Goal: Task Accomplishment & Management: Manage account settings

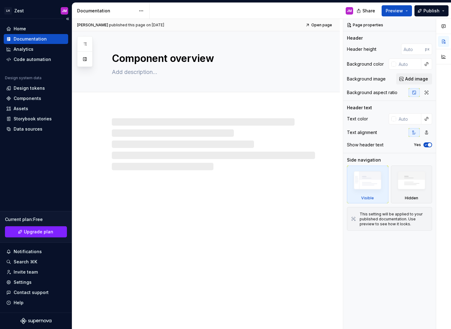
type textarea "*"
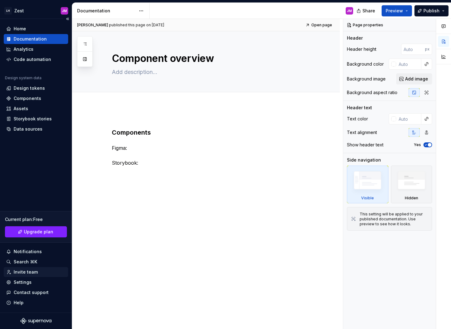
click at [40, 270] on div "Invite team" at bounding box center [35, 272] width 59 height 6
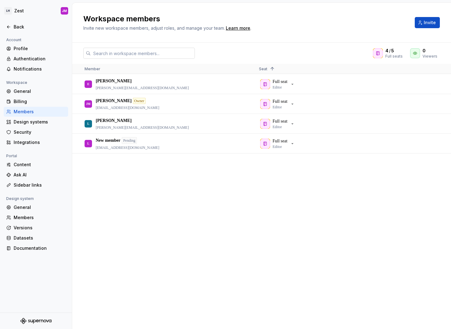
click at [135, 52] on input "text" at bounding box center [143, 53] width 104 height 11
click at [142, 55] on input "text" at bounding box center [143, 53] width 104 height 11
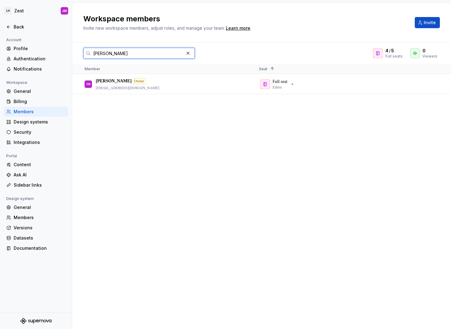
type input "[PERSON_NAME]"
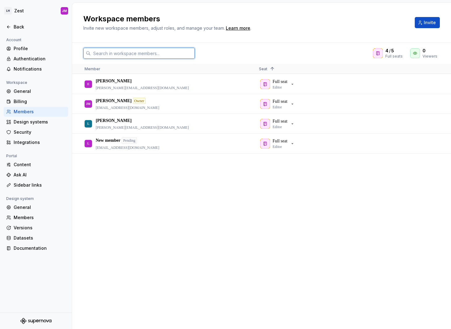
click at [149, 50] on input "text" at bounding box center [143, 53] width 104 height 11
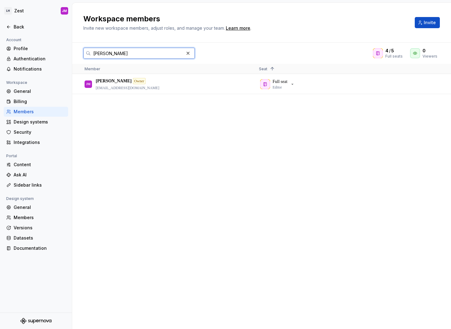
type input "[PERSON_NAME]"
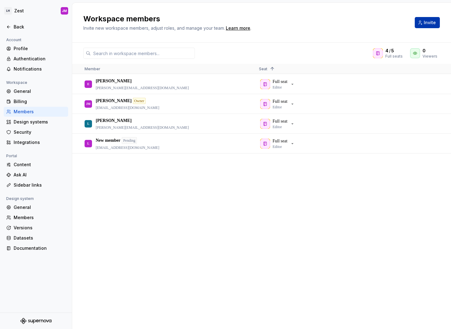
click at [438, 22] on button "Invite" at bounding box center [427, 22] width 25 height 11
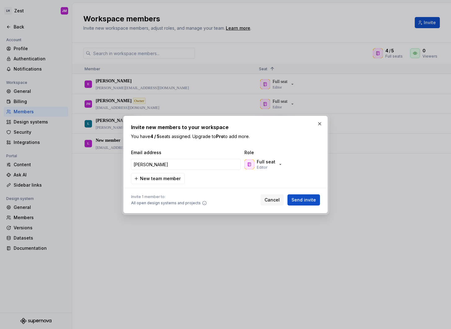
type input "[PERSON_NAME]"
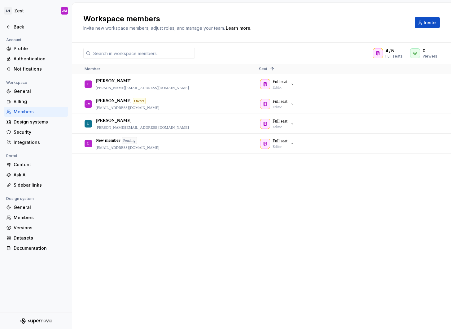
click at [227, 230] on div "E Erick [EMAIL_ADDRESS][DOMAIN_NAME] Full seat Editor [PERSON_NAME] [PERSON_NAM…" at bounding box center [261, 201] width 379 height 255
click at [421, 25] on button "Invite" at bounding box center [427, 22] width 25 height 11
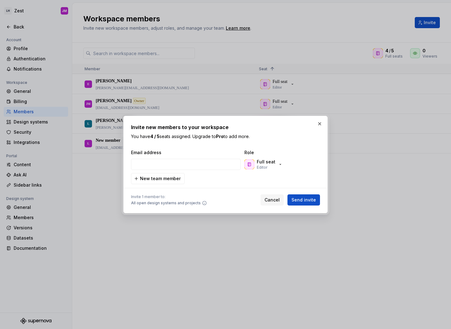
type input "tom.halson@lindushealth.com"
click at [280, 166] on icon "button" at bounding box center [280, 164] width 5 height 5
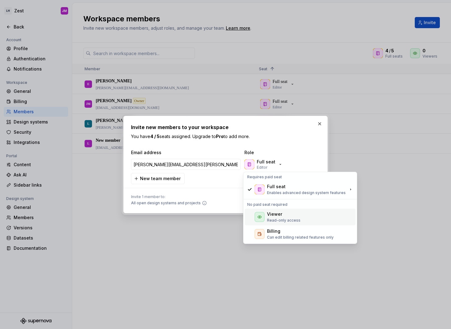
click at [291, 218] on div "Viewer Read-only access" at bounding box center [283, 217] width 33 height 12
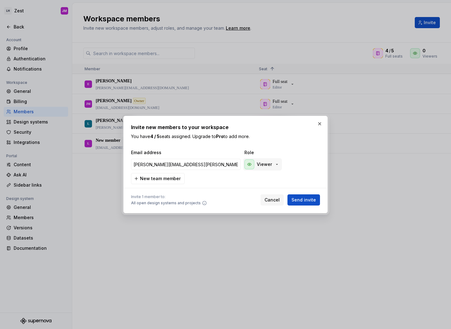
click at [264, 165] on p "Viewer" at bounding box center [264, 164] width 15 height 6
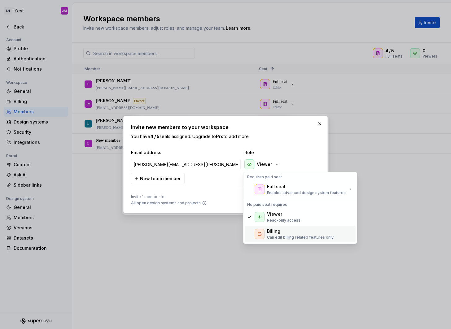
click at [290, 232] on div "Billing" at bounding box center [300, 231] width 67 height 6
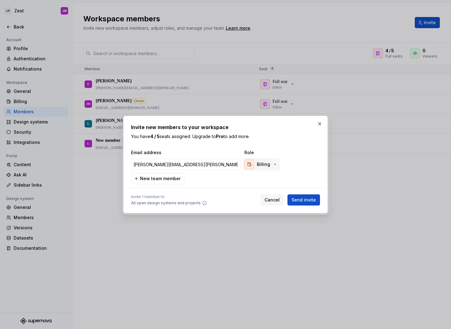
click at [273, 166] on icon "button" at bounding box center [275, 164] width 5 height 5
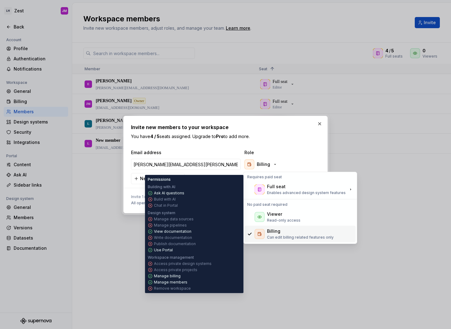
click at [288, 234] on div "Billing" at bounding box center [300, 231] width 67 height 6
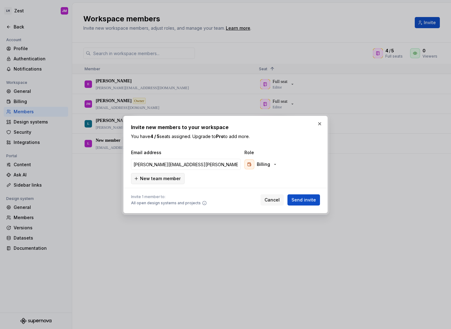
click at [177, 179] on span "New team member" at bounding box center [160, 179] width 41 height 6
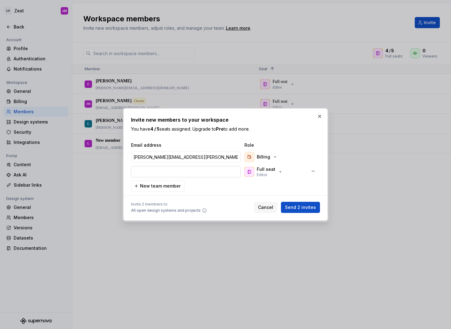
click at [173, 171] on input "email" at bounding box center [186, 171] width 110 height 11
click at [267, 177] on div "Full seat Editor" at bounding box center [266, 171] width 19 height 11
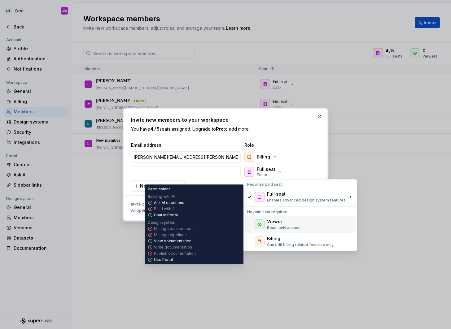
click at [279, 239] on div "Billing" at bounding box center [273, 239] width 13 height 6
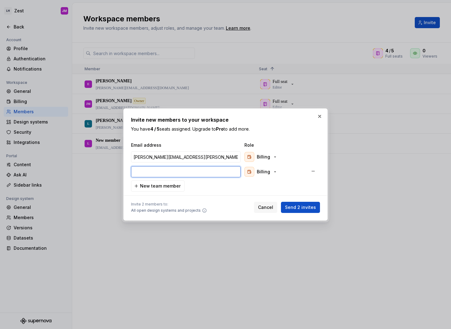
click at [182, 174] on input "email" at bounding box center [186, 171] width 110 height 11
paste input "amy.freear@lindushealth.com"
type input "amy.freear@lindushealth.com"
click at [306, 205] on span "Send 2 invites" at bounding box center [300, 208] width 31 height 6
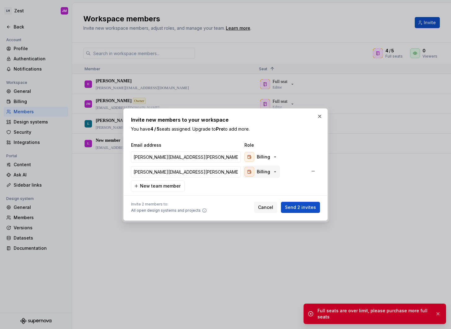
click at [271, 172] on div "Billing" at bounding box center [261, 172] width 33 height 10
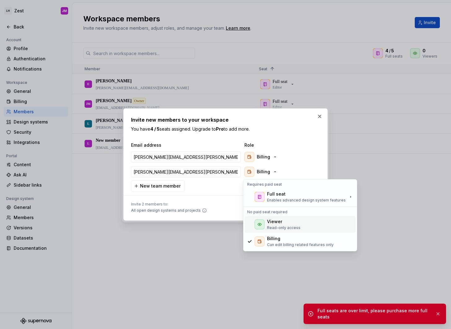
click at [284, 228] on p "Read-only access" at bounding box center [283, 228] width 33 height 5
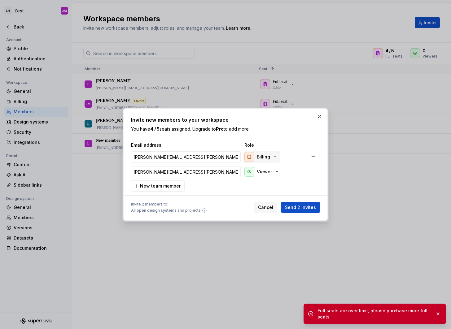
click at [275, 156] on icon "button" at bounding box center [275, 157] width 5 height 5
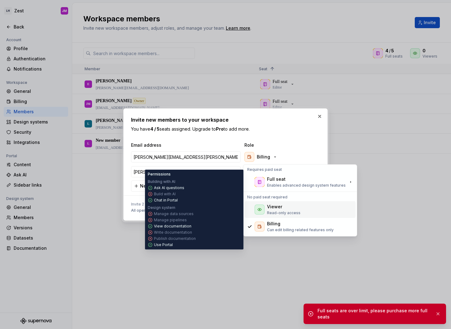
click at [284, 208] on div "Viewer" at bounding box center [283, 207] width 33 height 6
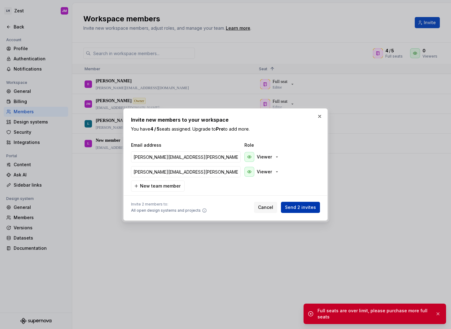
click at [306, 209] on span "Send 2 invites" at bounding box center [300, 208] width 31 height 6
click at [239, 168] on input "amy.freear@lindushealth.com" at bounding box center [186, 171] width 110 height 11
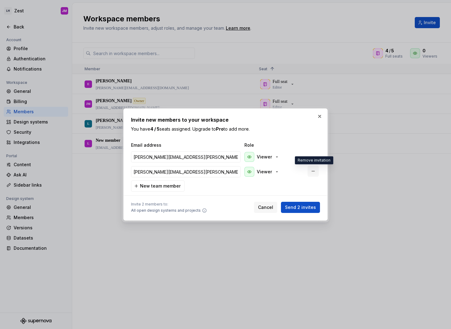
click at [311, 171] on button "button" at bounding box center [313, 171] width 11 height 11
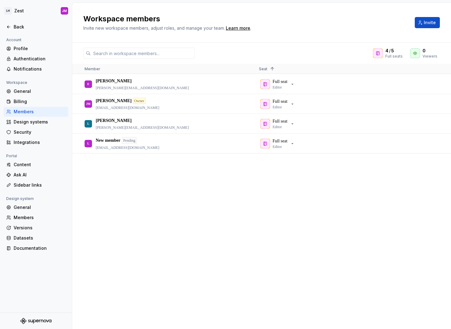
click at [300, 219] on div "E Erick [EMAIL_ADDRESS][DOMAIN_NAME] Full seat Editor [PERSON_NAME] [PERSON_NAM…" at bounding box center [261, 201] width 379 height 255
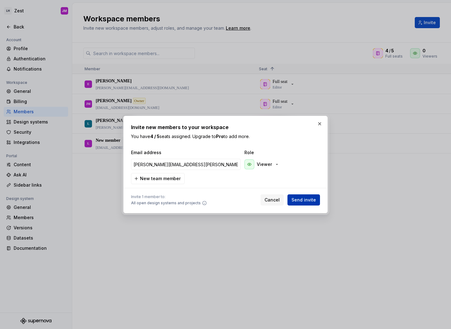
click at [311, 202] on span "Send invite" at bounding box center [304, 200] width 24 height 6
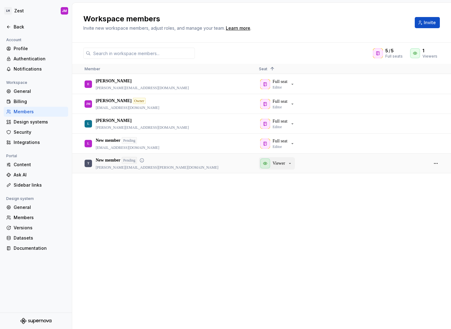
click at [284, 165] on p "Viewer" at bounding box center [279, 164] width 12 height 6
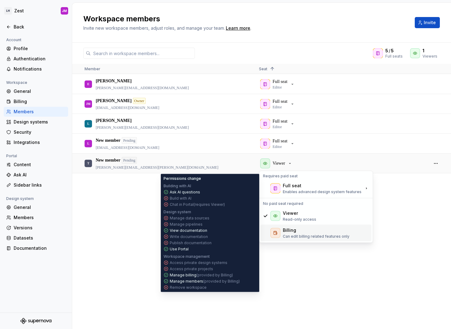
click at [289, 230] on div "Billing" at bounding box center [289, 230] width 13 height 6
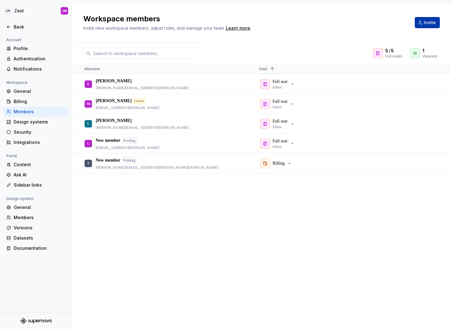
click at [429, 18] on button "Invite" at bounding box center [427, 22] width 25 height 11
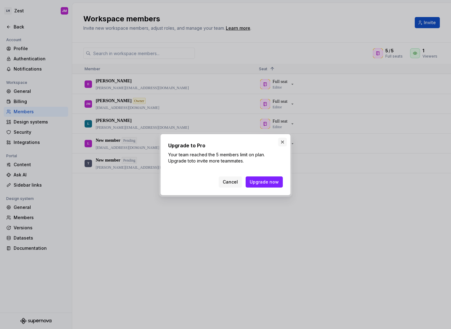
click at [283, 145] on button "button" at bounding box center [282, 142] width 9 height 9
